Goal: Information Seeking & Learning: Learn about a topic

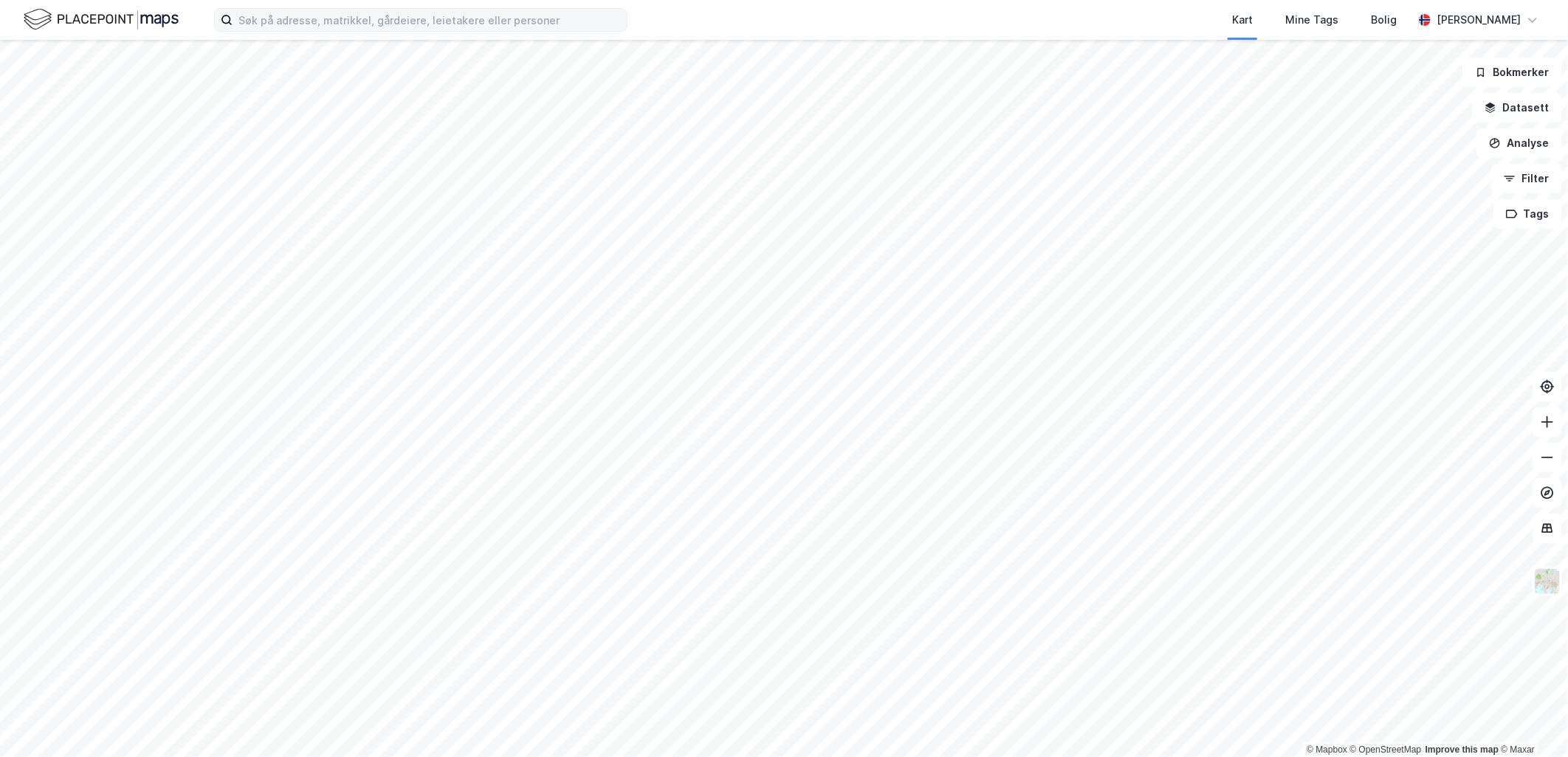
drag, startPoint x: 387, startPoint y: 35, endPoint x: 390, endPoint y: 28, distance: 7.6
click at [387, 34] on div "Kart Mine Tags [PERSON_NAME] Stian Næss" at bounding box center [784, 20] width 1568 height 40
click at [390, 28] on input at bounding box center [429, 20] width 394 height 22
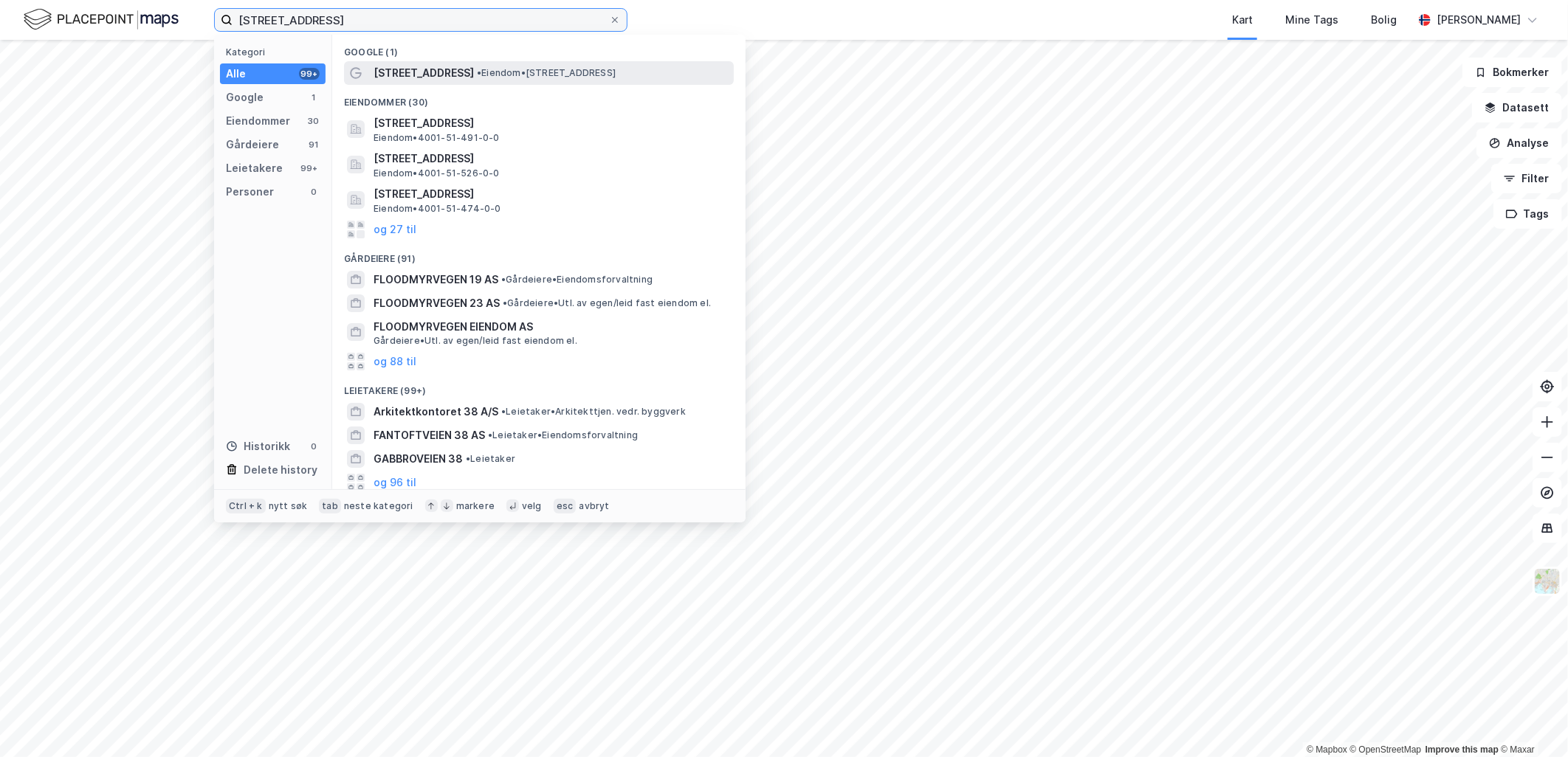
type input "[STREET_ADDRESS]"
click at [416, 68] on span "[STREET_ADDRESS]" at bounding box center [424, 73] width 101 height 18
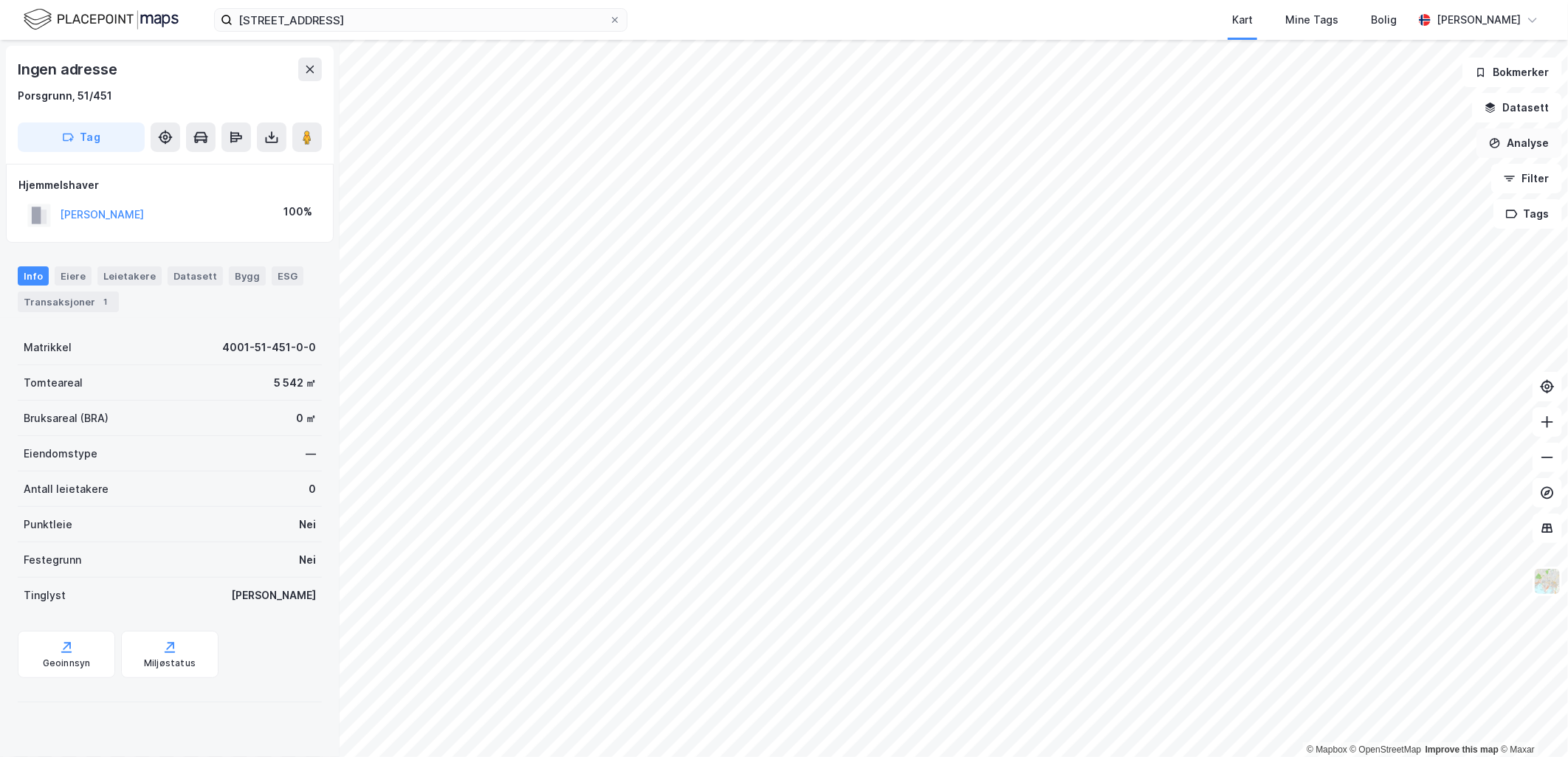
click at [1531, 142] on button "Analyse" at bounding box center [1519, 143] width 86 height 30
click at [1397, 171] on div "Tegn område" at bounding box center [1391, 175] width 128 height 13
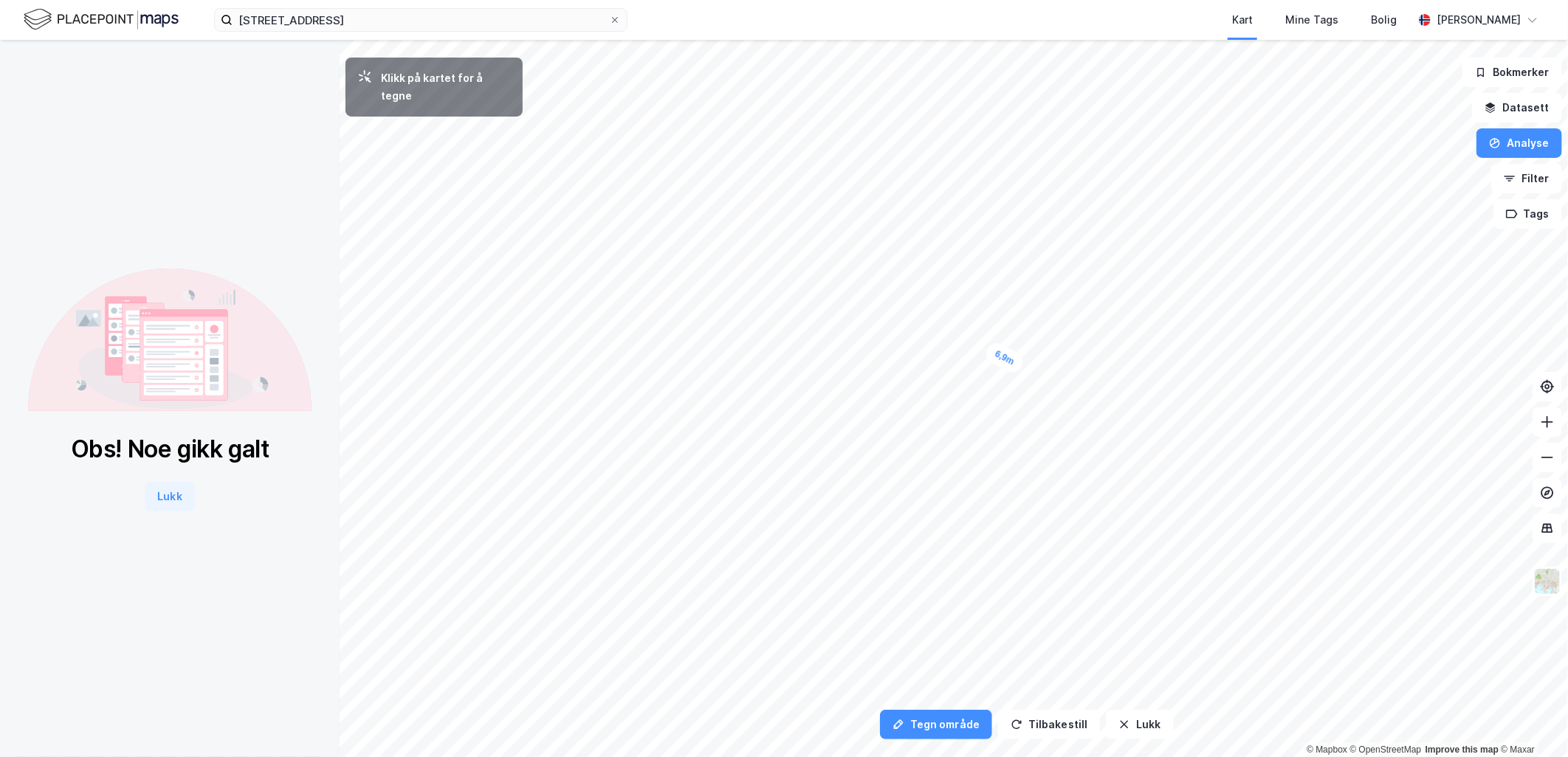
click at [1016, 364] on div "6,9m" at bounding box center [1004, 357] width 43 height 35
click at [947, 504] on div "10,3m" at bounding box center [967, 505] width 44 height 24
click at [1488, 141] on button "Analyse" at bounding box center [1519, 143] width 86 height 30
click at [1352, 168] on div "Tegn område" at bounding box center [1391, 175] width 128 height 13
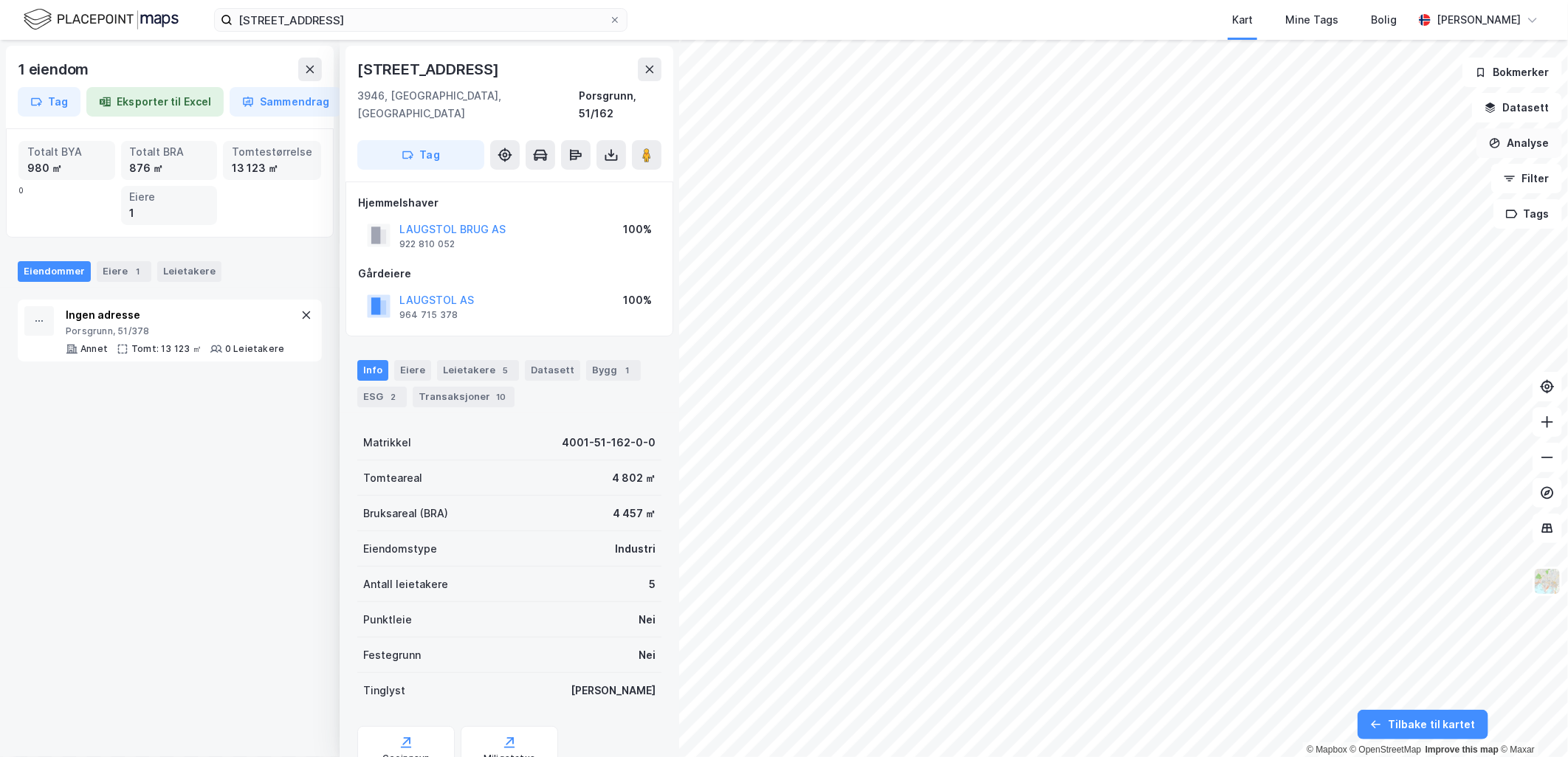
click at [1526, 151] on button "Analyse" at bounding box center [1519, 143] width 86 height 30
click at [1385, 172] on div "Tegn område" at bounding box center [1391, 175] width 128 height 13
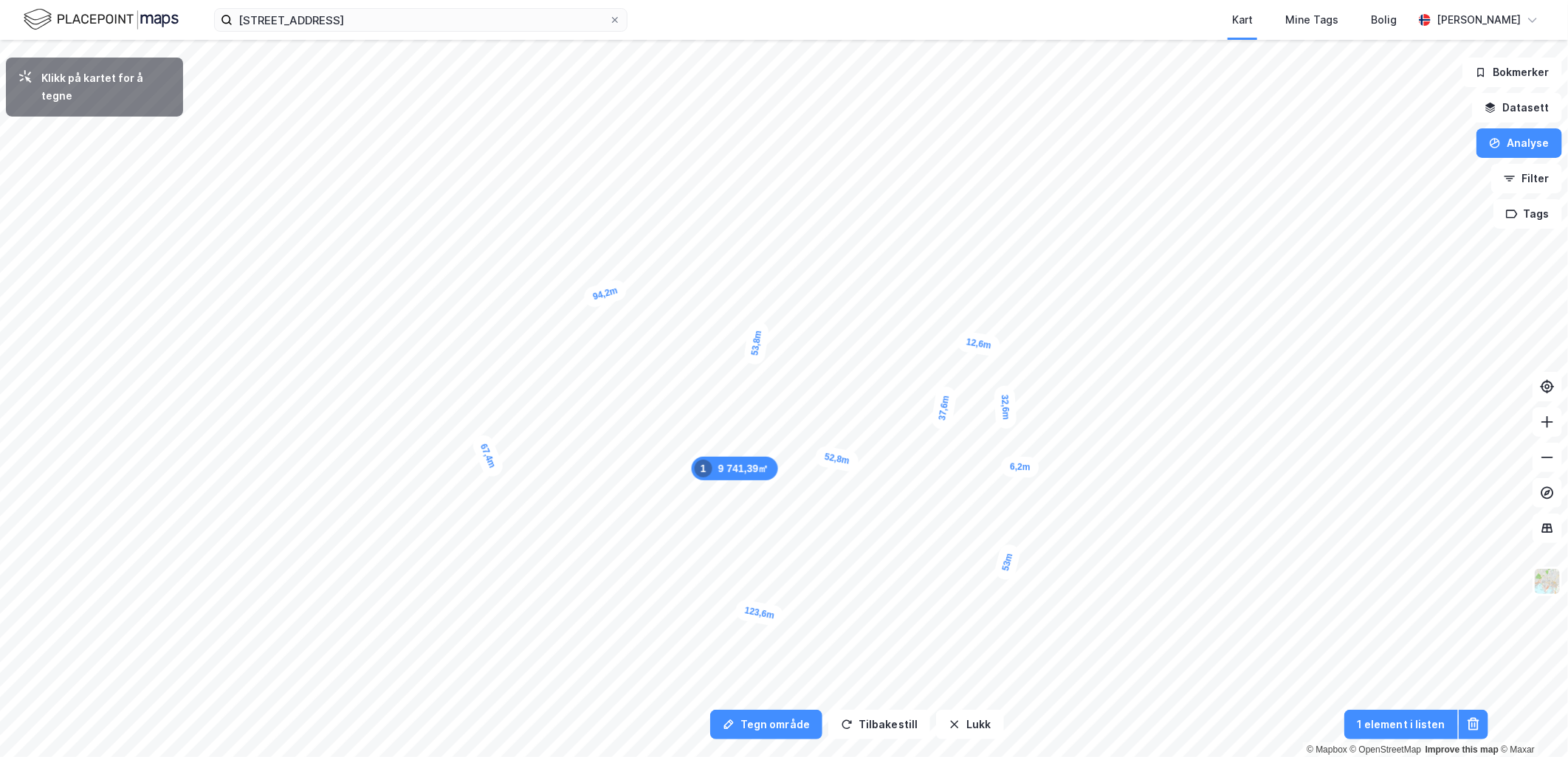
click at [1032, 466] on div "6,2m" at bounding box center [1020, 467] width 39 height 22
click at [1054, 268] on div "3,9m" at bounding box center [1061, 268] width 41 height 27
click at [1012, 190] on div "6,6m" at bounding box center [1024, 189] width 39 height 22
click at [917, 188] on div "7,5m" at bounding box center [929, 179] width 43 height 37
click at [775, 249] on div "2,4m" at bounding box center [774, 244] width 20 height 38
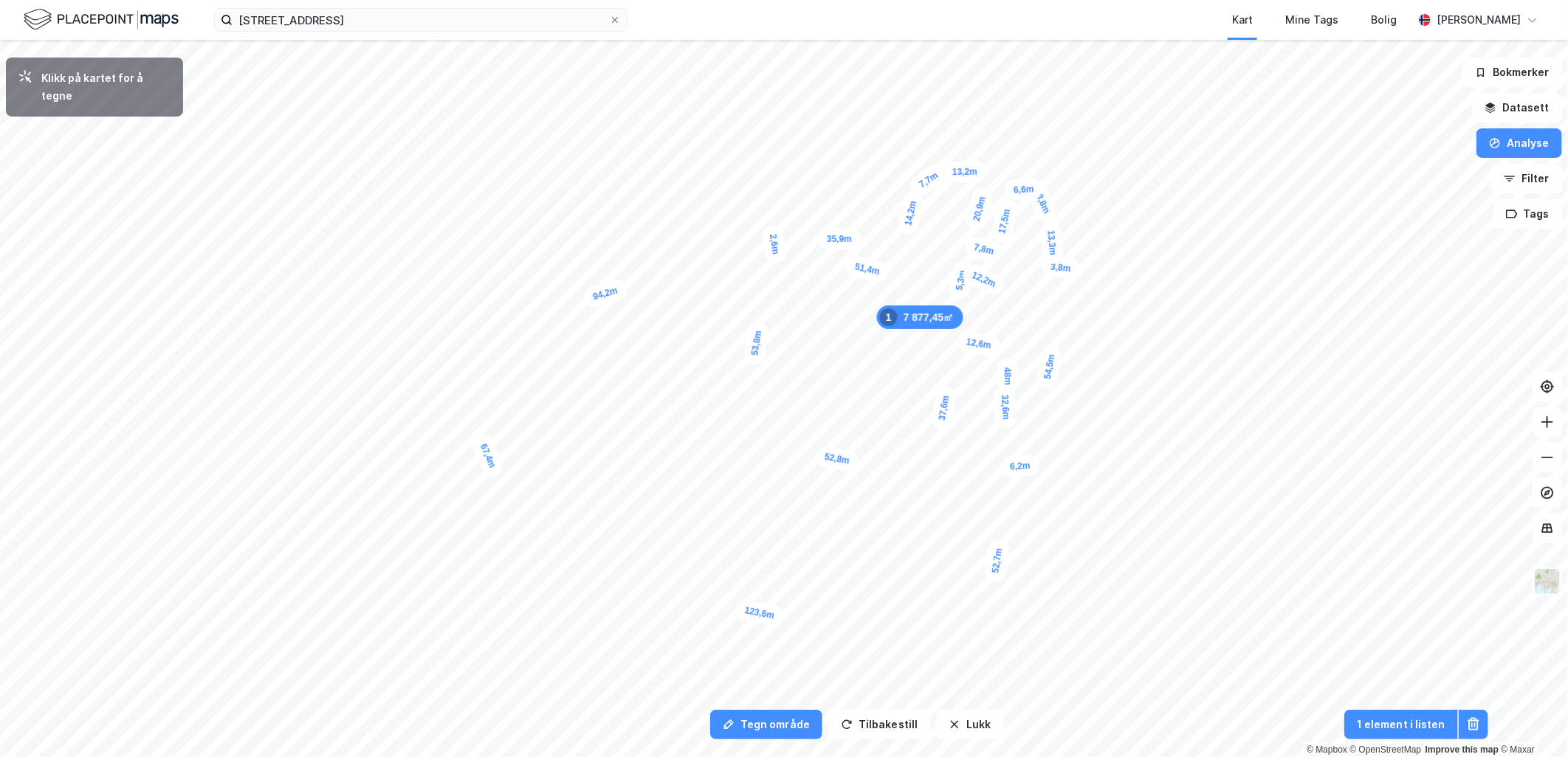
click at [1010, 463] on div "6,2m" at bounding box center [1020, 466] width 39 height 23
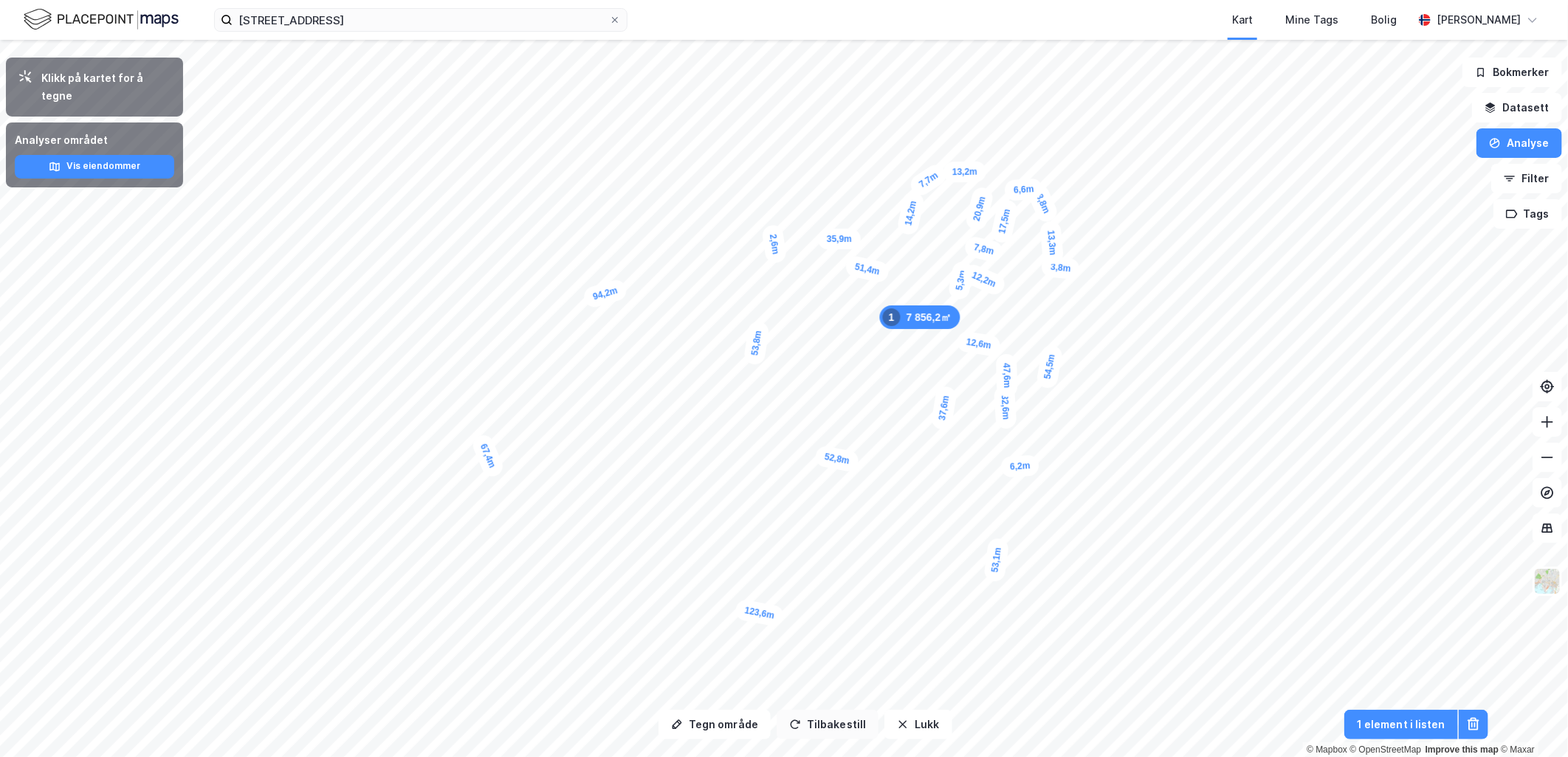
click at [837, 726] on button "Tilbakestill" at bounding box center [827, 725] width 102 height 30
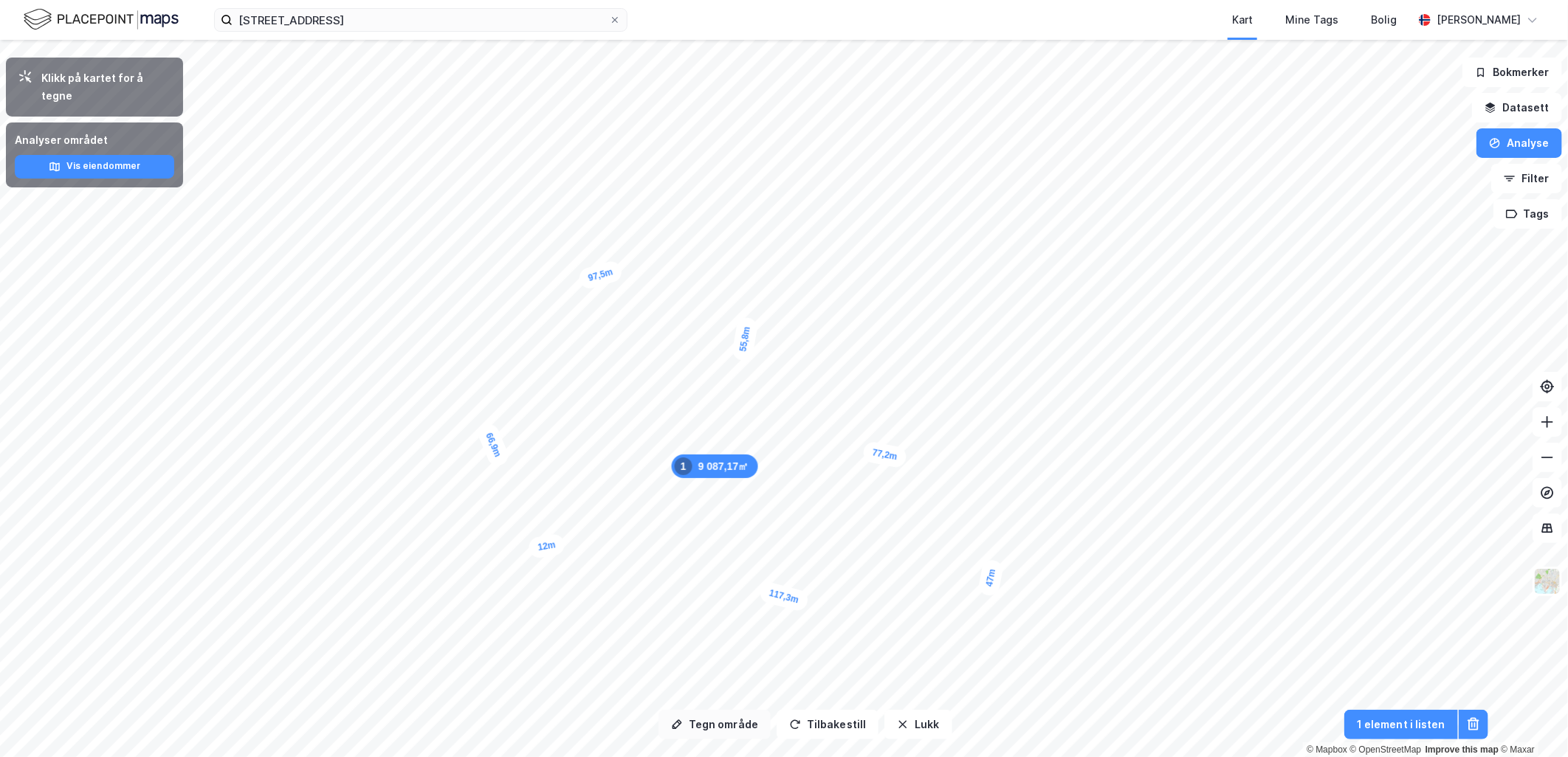
click at [737, 733] on button "Tegn område" at bounding box center [715, 725] width 113 height 30
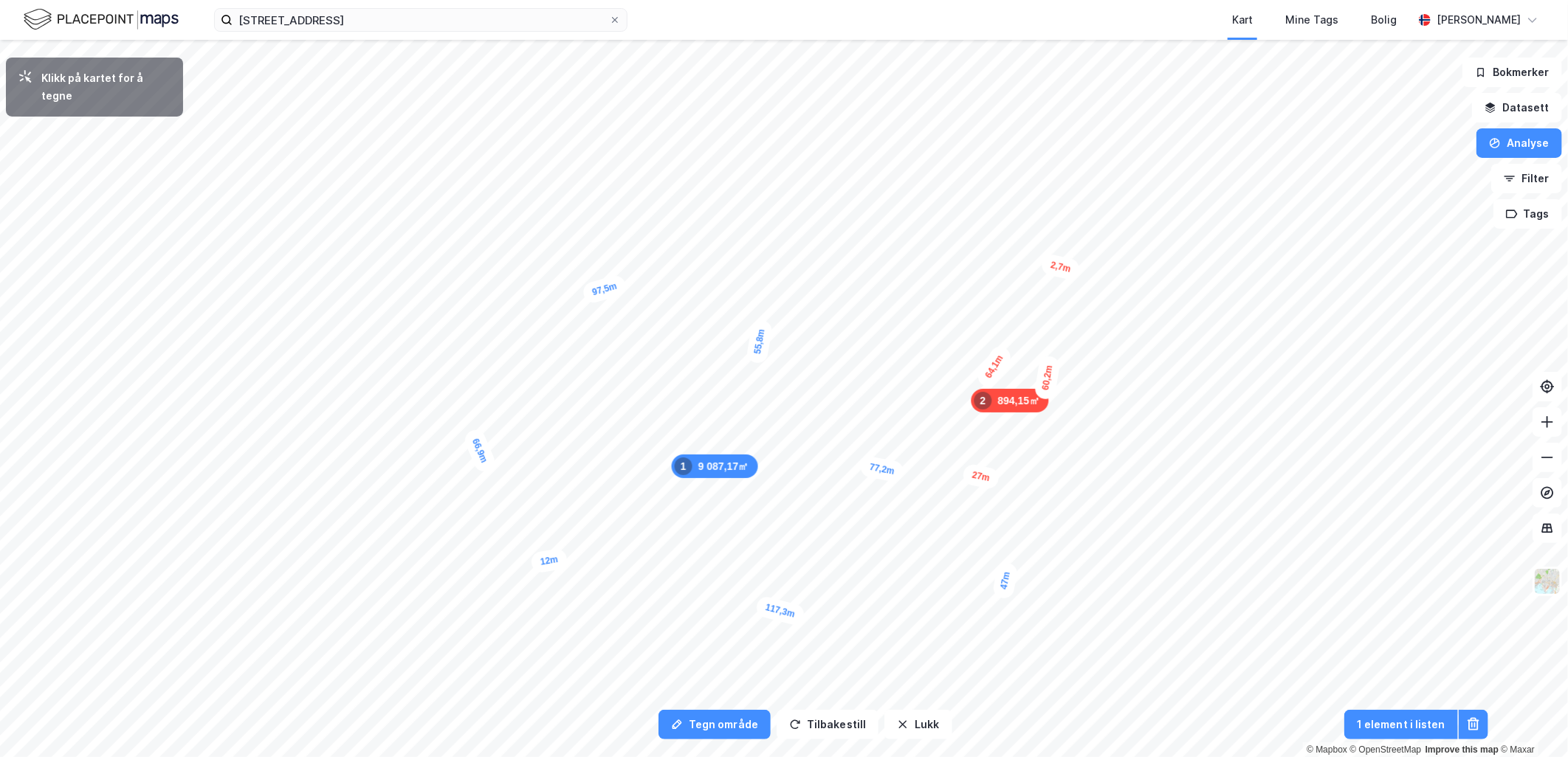
click at [1056, 266] on div "2,7m" at bounding box center [1061, 268] width 42 height 29
click at [963, 251] on div "9,1m" at bounding box center [979, 257] width 43 height 31
click at [988, 175] on div "6,4m" at bounding box center [983, 186] width 35 height 42
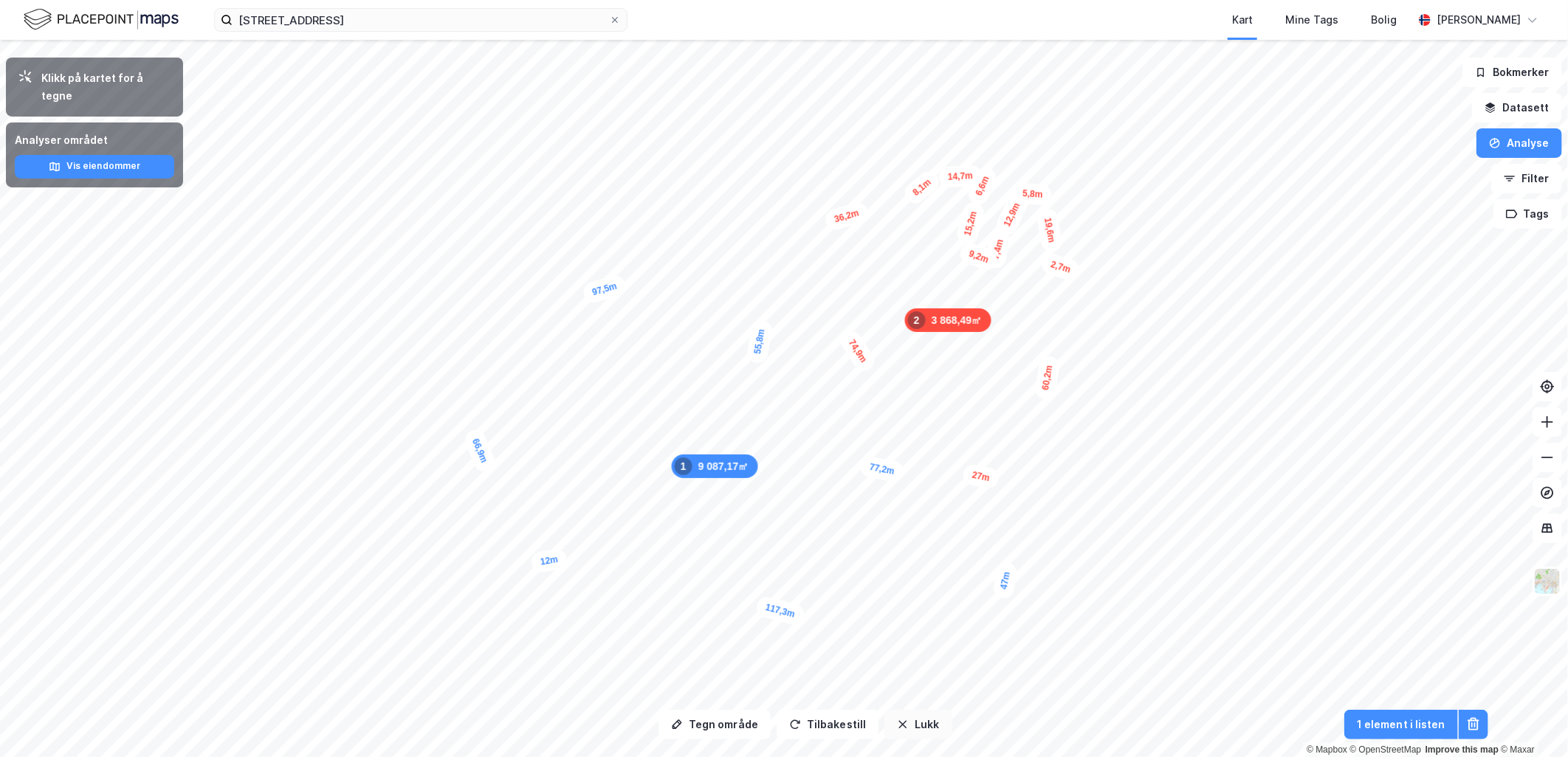
click at [915, 720] on button "Lukk" at bounding box center [918, 725] width 67 height 30
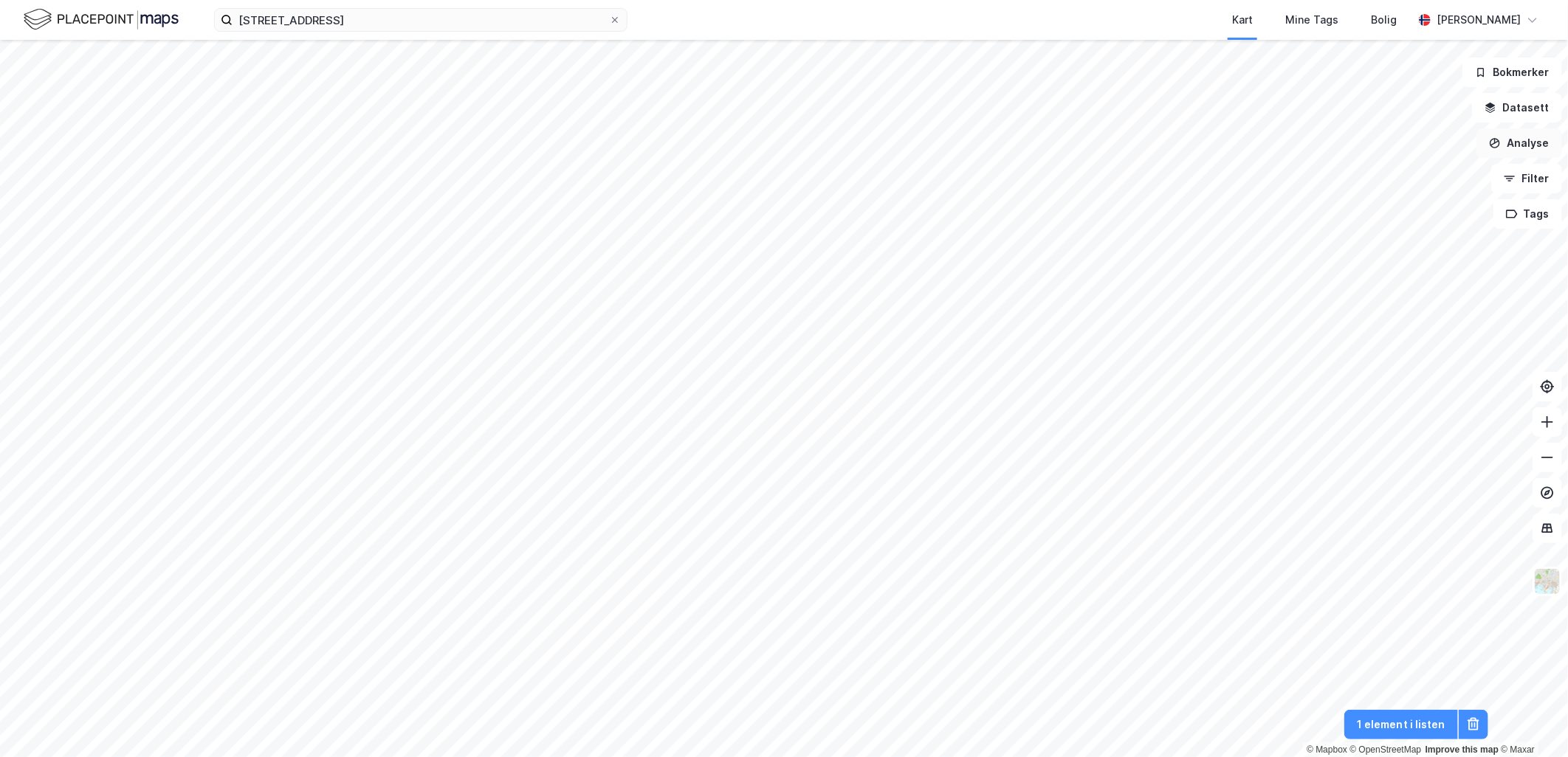
click at [1507, 140] on button "Analyse" at bounding box center [1519, 143] width 86 height 30
click at [1385, 172] on div "Tegn område" at bounding box center [1391, 175] width 128 height 13
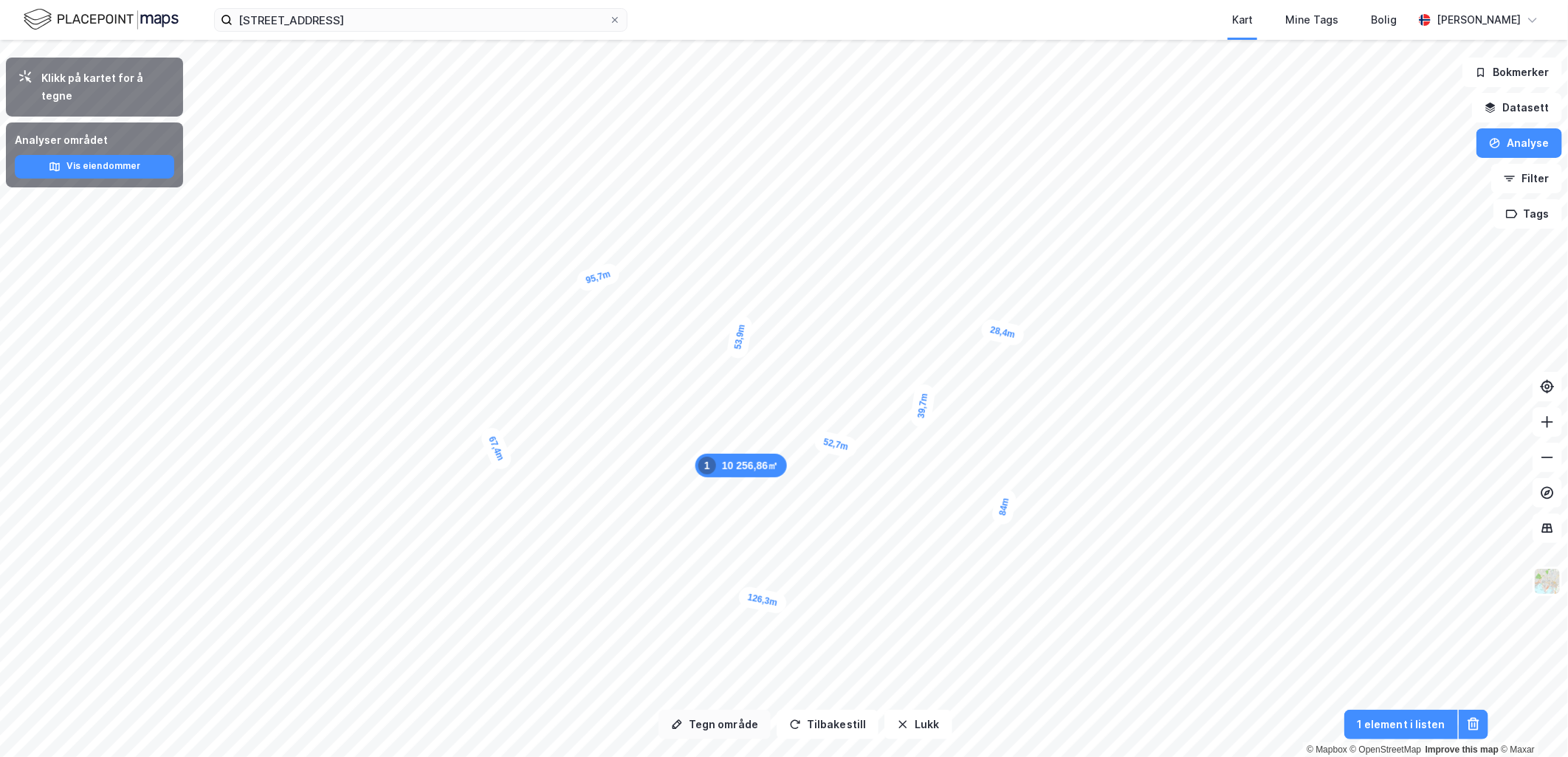
click at [729, 723] on button "Tegn område" at bounding box center [715, 725] width 113 height 30
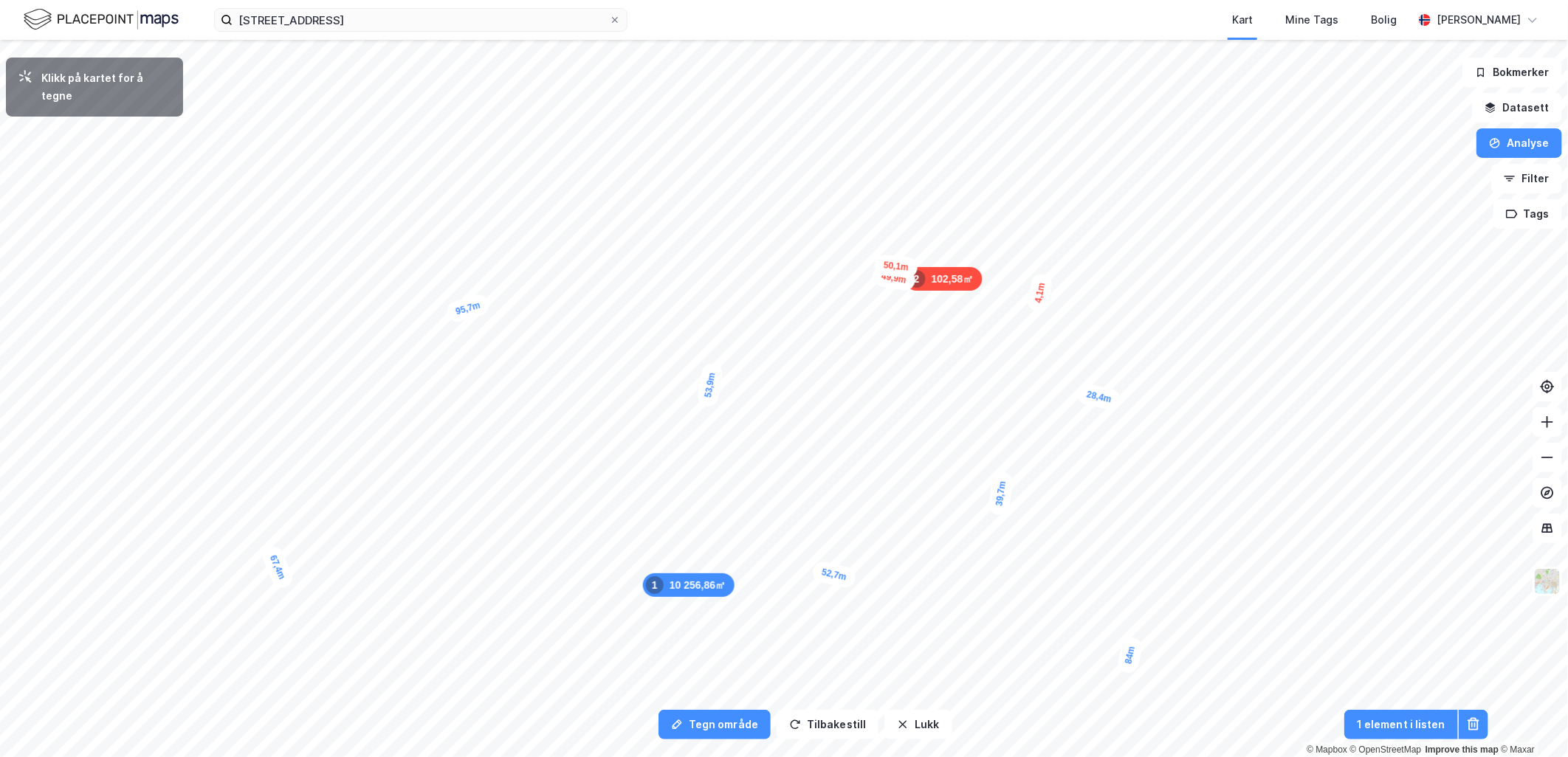
click at [1042, 281] on div "4,1m" at bounding box center [1041, 293] width 28 height 42
click at [1095, 394] on div "28,4m" at bounding box center [1100, 397] width 46 height 30
click at [939, 231] on div "2,2m" at bounding box center [940, 223] width 29 height 42
click at [756, 221] on div "4,8m" at bounding box center [754, 234] width 28 height 42
